Goal: Find contact information: Find contact information

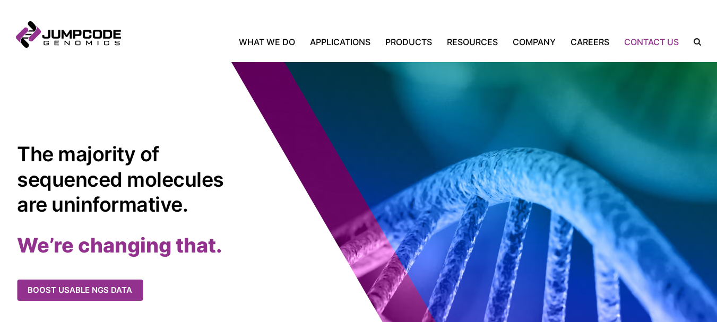
click at [637, 42] on link "Contact Us" at bounding box center [652, 42] width 70 height 13
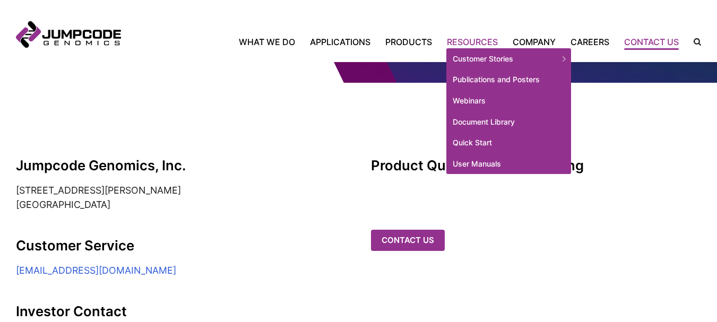
scroll to position [166, 0]
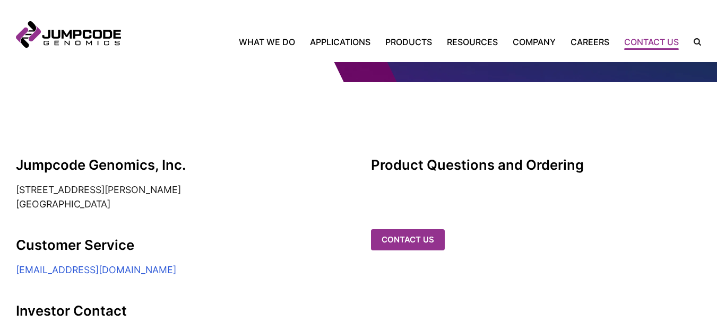
click at [16, 190] on address "[STREET_ADDRESS][PERSON_NAME]" at bounding box center [181, 197] width 330 height 28
drag, startPoint x: 12, startPoint y: 189, endPoint x: 204, endPoint y: 198, distance: 192.4
click at [204, 198] on address "[STREET_ADDRESS][PERSON_NAME]" at bounding box center [181, 197] width 330 height 28
copy address "[STREET_ADDRESS][PERSON_NAME]"
